Goal: Information Seeking & Learning: Check status

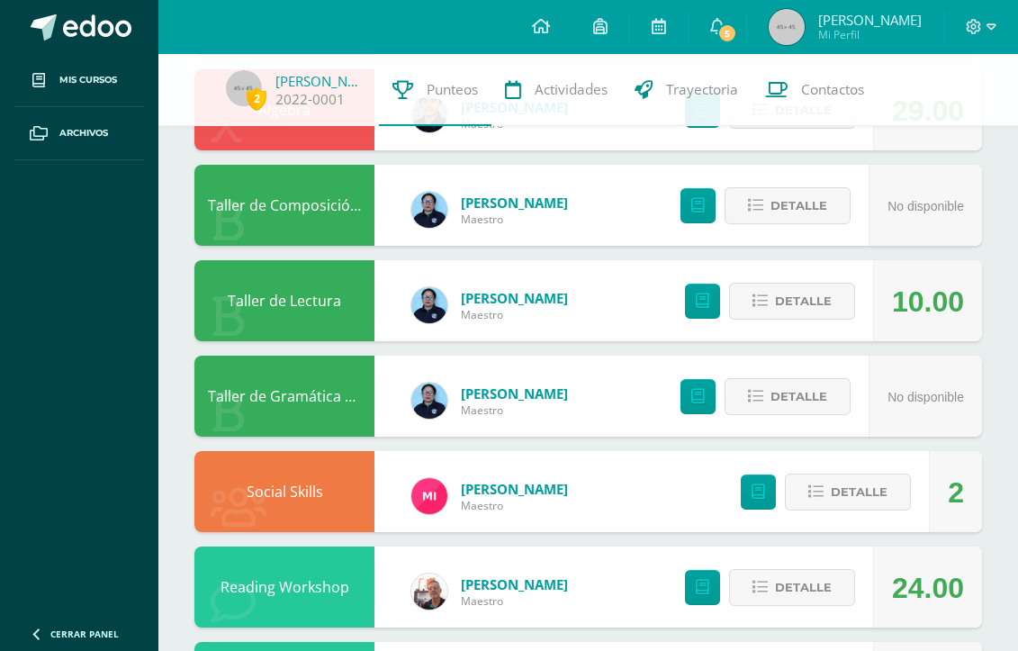
scroll to position [501, 0]
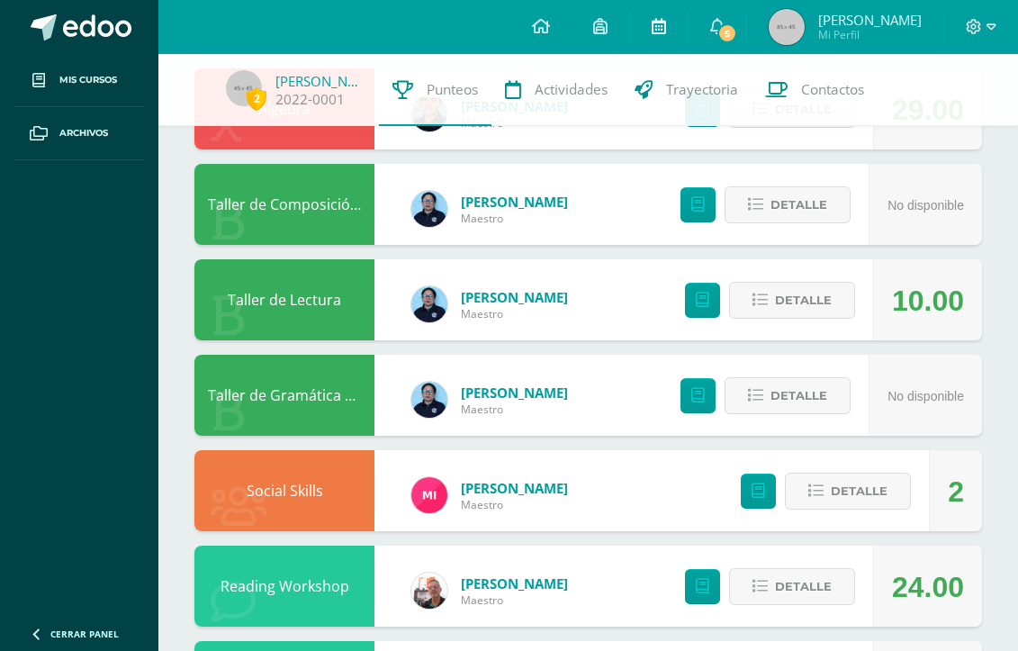
click at [688, 5] on link at bounding box center [659, 27] width 58 height 54
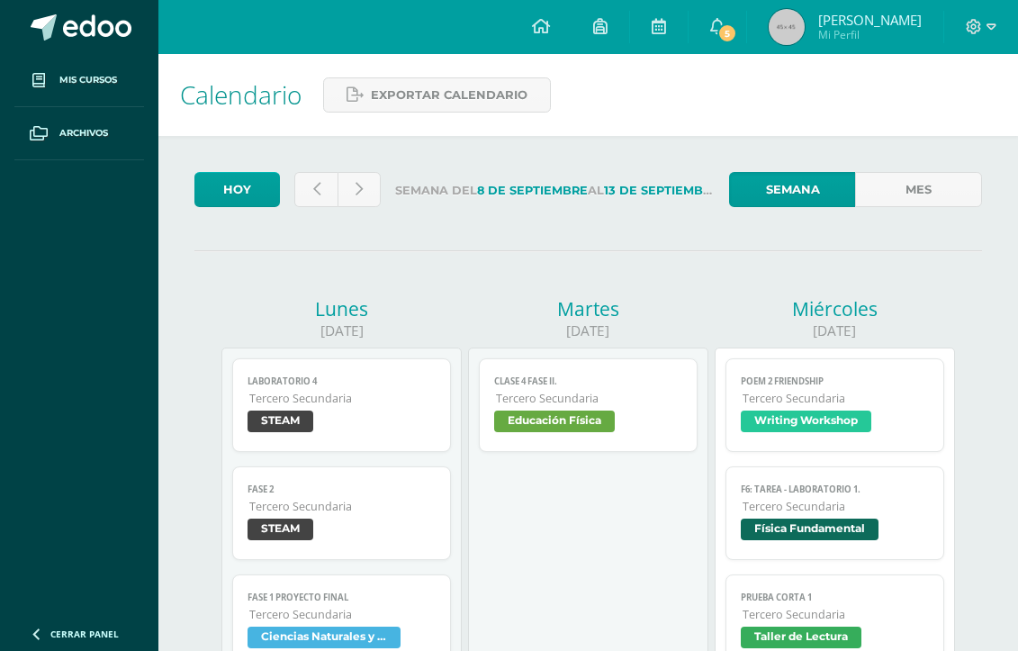
click at [805, 33] on img at bounding box center [787, 27] width 36 height 36
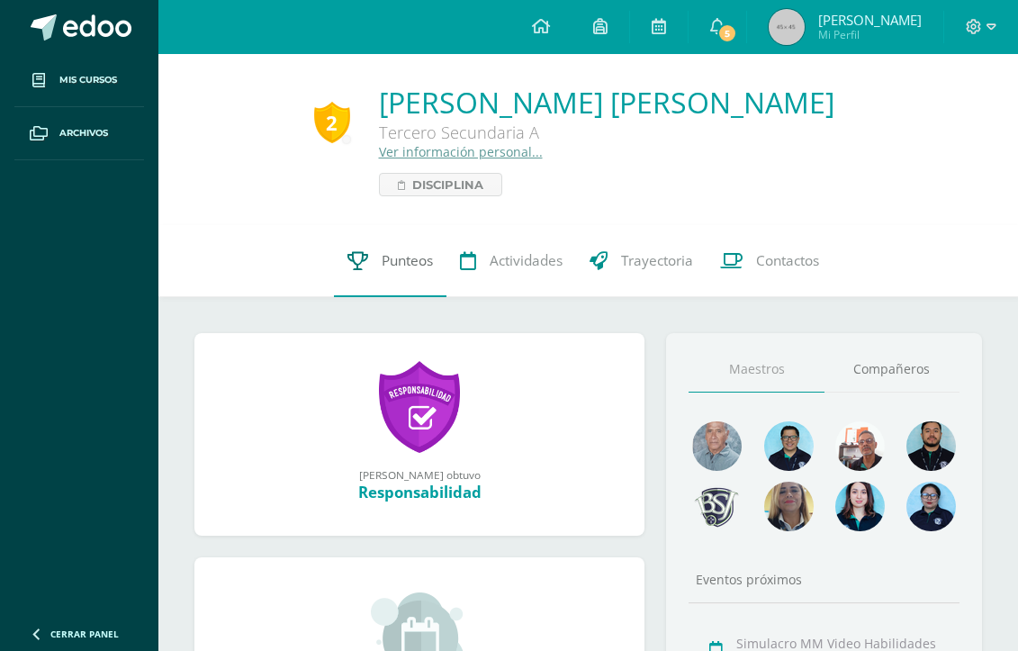
click at [420, 257] on span "Punteos" at bounding box center [407, 260] width 51 height 19
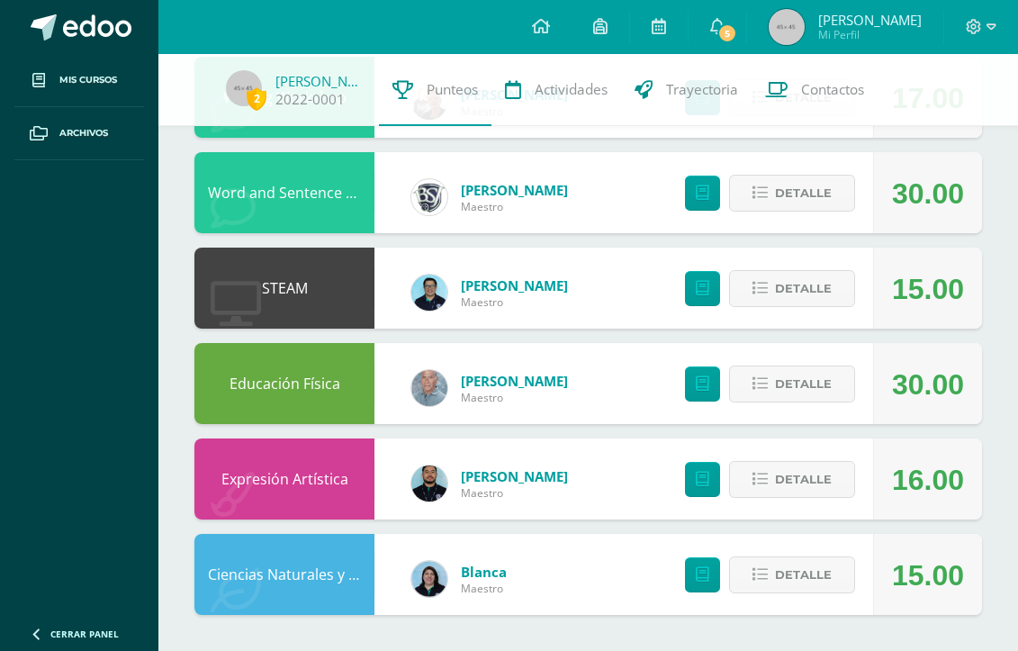
scroll to position [1085, 0]
click at [809, 582] on span "Detalle" at bounding box center [803, 574] width 57 height 33
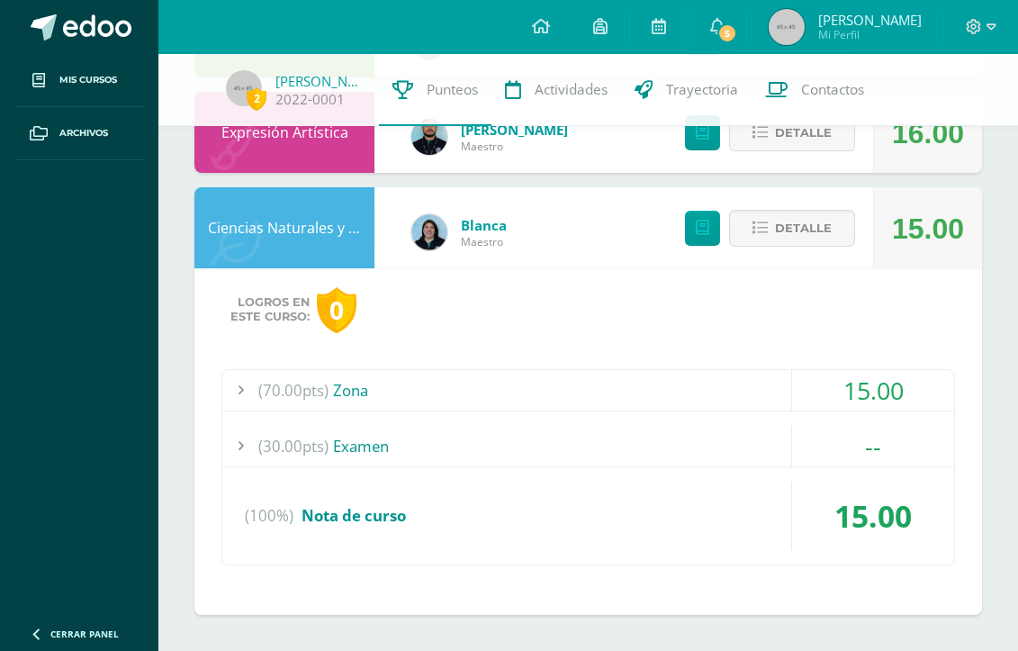
scroll to position [1431, 0]
click at [627, 390] on div "(70.00pts) Zona" at bounding box center [588, 390] width 732 height 41
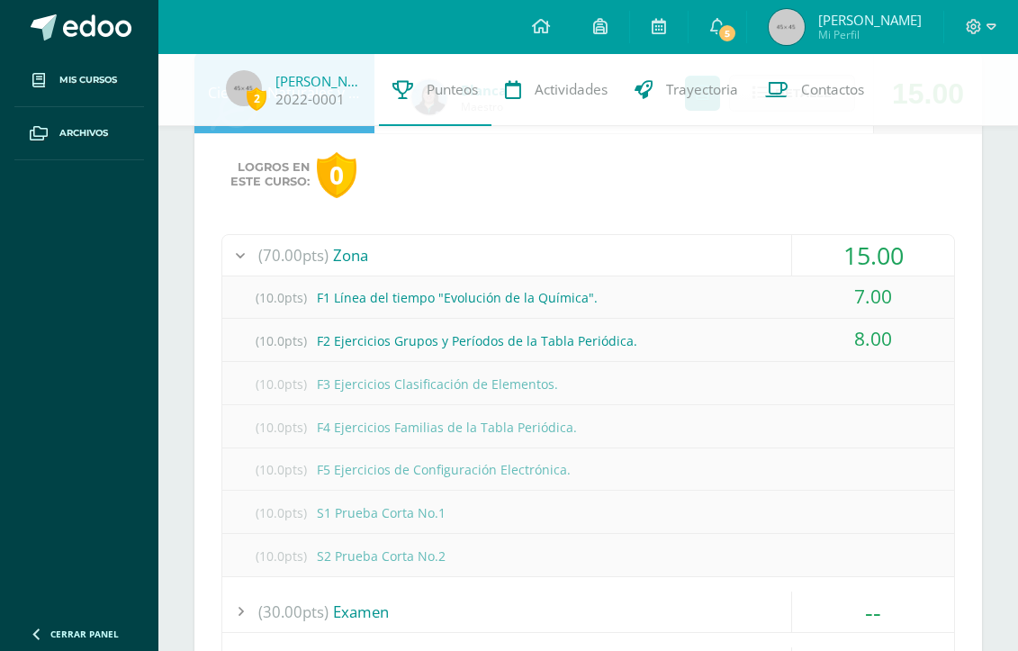
scroll to position [1573, 0]
